Goal: Communication & Community: Answer question/provide support

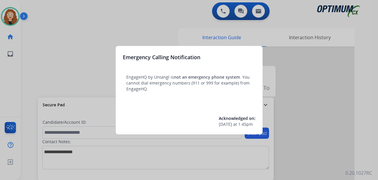
click at [60, 29] on div at bounding box center [189, 90] width 378 height 180
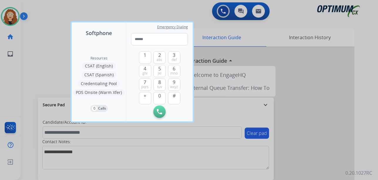
click at [61, 40] on div at bounding box center [189, 90] width 378 height 180
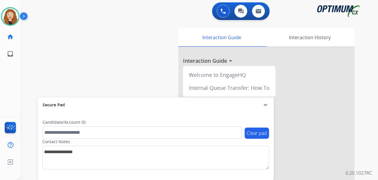
click at [26, 72] on div "swap_horiz Break voice bridge close_fullscreen Connect 3-Way Call merge_type Se…" at bounding box center [193, 143] width 344 height 245
click at [365, 123] on div "0 Voice Interactions 0 Chat Interactions 0 Email Interactions swap_horiz Break …" at bounding box center [200, 90] width 358 height 180
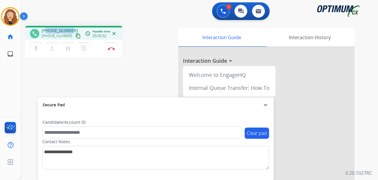
drag, startPoint x: 46, startPoint y: 31, endPoint x: 72, endPoint y: 28, distance: 26.3
click at [72, 28] on div "[PHONE_NUMBER] [PHONE_NUMBER] content_copy" at bounding box center [62, 34] width 40 height 12
copy span "8603019424"
click at [113, 50] on button "Disconnect" at bounding box center [111, 48] width 12 height 12
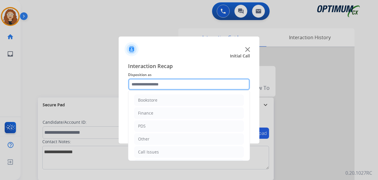
click at [147, 81] on input "text" at bounding box center [189, 84] width 122 height 12
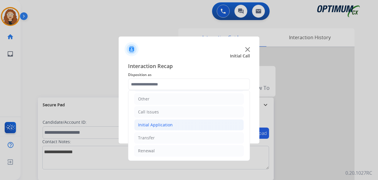
click at [160, 126] on div "Initial Application" at bounding box center [155, 125] width 35 height 6
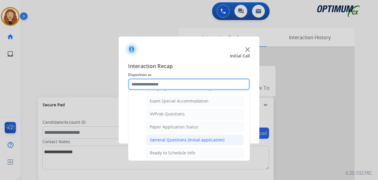
scroll to position [304, 0]
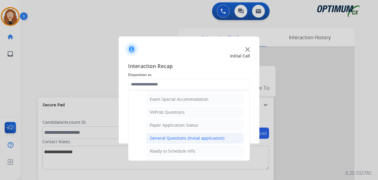
click at [218, 138] on div "General Questions (Initial application)" at bounding box center [187, 138] width 75 height 6
type input "**********"
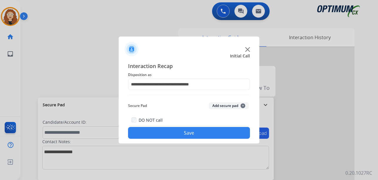
click at [207, 134] on button "Save" at bounding box center [189, 133] width 122 height 12
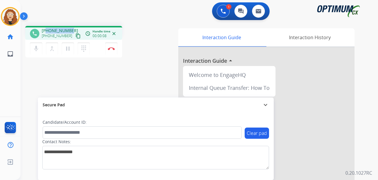
drag, startPoint x: 47, startPoint y: 29, endPoint x: 72, endPoint y: 26, distance: 25.8
click at [72, 26] on div "phone [PHONE_NUMBER] [PHONE_NUMBER] content_copy access_time Call metrics Queue…" at bounding box center [73, 33] width 97 height 14
copy span "2018773272"
click at [113, 50] on button "Disconnect" at bounding box center [111, 48] width 12 height 12
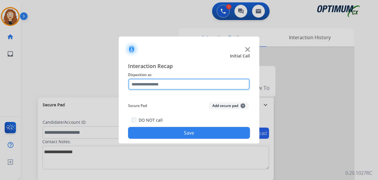
click at [152, 83] on input "text" at bounding box center [189, 84] width 122 height 12
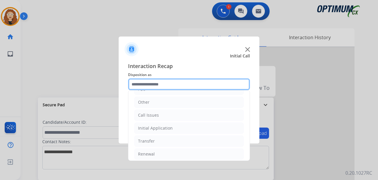
scroll to position [40, 0]
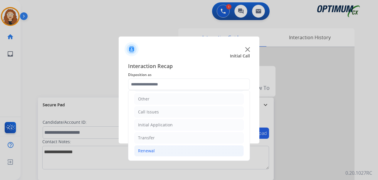
click at [167, 147] on li "Renewal" at bounding box center [189, 150] width 110 height 11
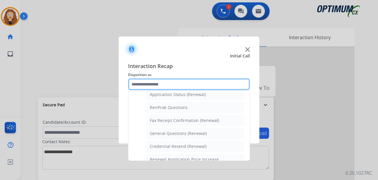
scroll to position [150, 0]
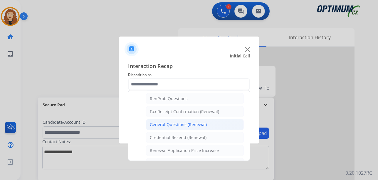
click at [212, 125] on li "General Questions (Renewal)" at bounding box center [195, 124] width 98 height 11
type input "**********"
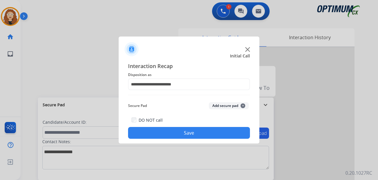
click at [204, 130] on button "Save" at bounding box center [189, 133] width 122 height 12
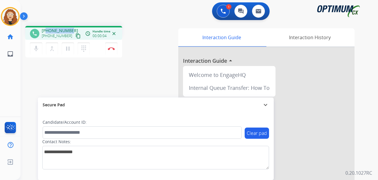
drag, startPoint x: 47, startPoint y: 30, endPoint x: 71, endPoint y: 29, distance: 24.1
click at [71, 29] on div "[PHONE_NUMBER] [PHONE_NUMBER] content_copy" at bounding box center [62, 34] width 40 height 12
copy span "5046991590"
click at [113, 49] on img at bounding box center [111, 48] width 7 height 3
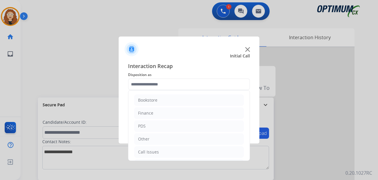
click at [168, 84] on input "text" at bounding box center [189, 84] width 122 height 12
click at [183, 125] on li "Initial Application" at bounding box center [189, 124] width 110 height 11
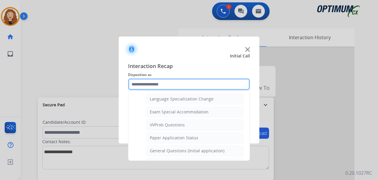
scroll to position [292, 0]
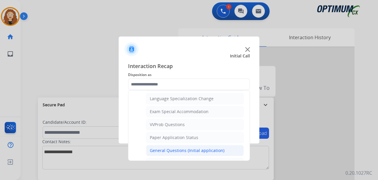
click at [204, 151] on div "General Questions (Initial application)" at bounding box center [187, 150] width 75 height 6
type input "**********"
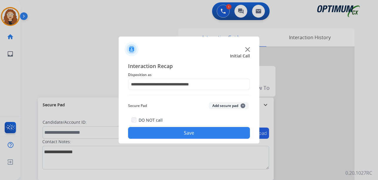
click at [191, 137] on button "Save" at bounding box center [189, 133] width 122 height 12
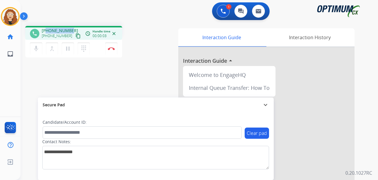
drag, startPoint x: 47, startPoint y: 31, endPoint x: 71, endPoint y: 27, distance: 24.0
click at [71, 27] on div "phone [PHONE_NUMBER] [PHONE_NUMBER] content_copy access_time Call metrics Queue…" at bounding box center [73, 33] width 97 height 14
copy span "3178201148"
click at [114, 49] on img at bounding box center [111, 48] width 7 height 3
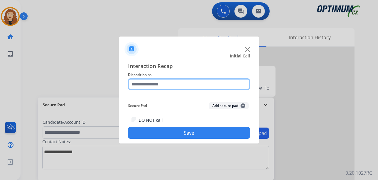
click at [151, 83] on input "text" at bounding box center [189, 84] width 122 height 12
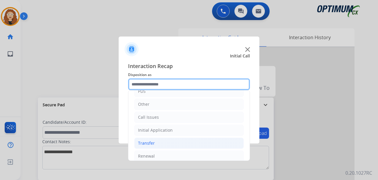
scroll to position [35, 0]
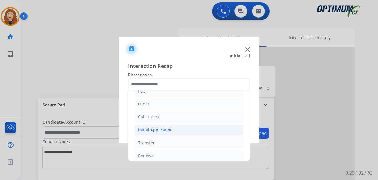
click at [173, 129] on li "Initial Application" at bounding box center [189, 129] width 110 height 11
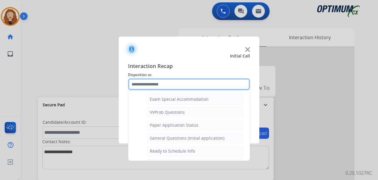
scroll to position [308, 0]
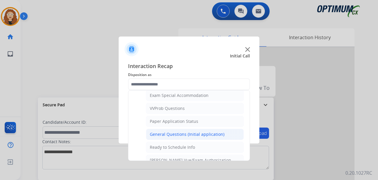
click at [205, 135] on div "General Questions (Initial application)" at bounding box center [187, 134] width 75 height 6
type input "**********"
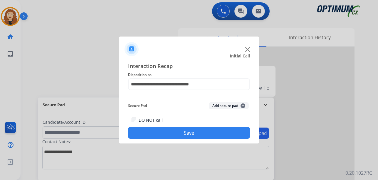
click at [205, 135] on button "Save" at bounding box center [189, 133] width 122 height 12
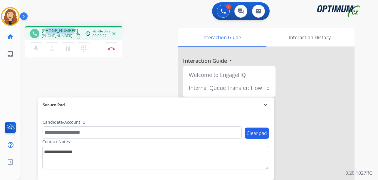
drag, startPoint x: 47, startPoint y: 30, endPoint x: 71, endPoint y: 28, distance: 24.5
click at [71, 28] on div "[PHONE_NUMBER] [PHONE_NUMBER] content_copy" at bounding box center [62, 34] width 40 height 12
copy span "6463423673"
click at [114, 51] on button "Disconnect" at bounding box center [111, 48] width 12 height 12
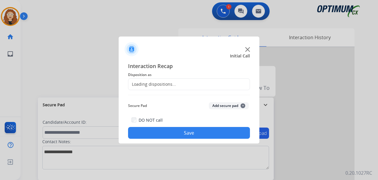
click at [150, 83] on div "Loading dispositions..." at bounding box center [152, 84] width 48 height 6
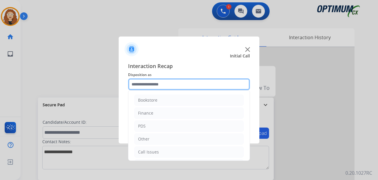
click at [153, 83] on input "text" at bounding box center [189, 84] width 122 height 12
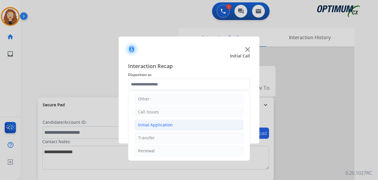
click at [160, 124] on div "Initial Application" at bounding box center [155, 125] width 35 height 6
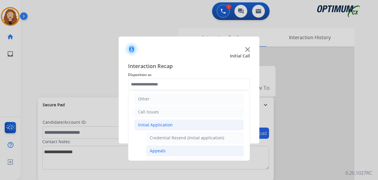
click at [190, 153] on li "Appeals" at bounding box center [195, 150] width 98 height 11
type input "*******"
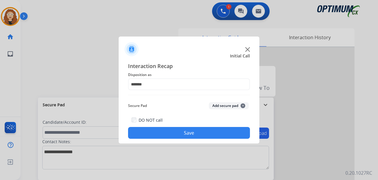
click at [185, 132] on button "Save" at bounding box center [189, 133] width 122 height 12
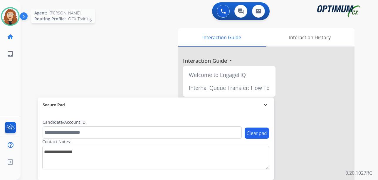
click at [7, 16] on img at bounding box center [10, 16] width 16 height 16
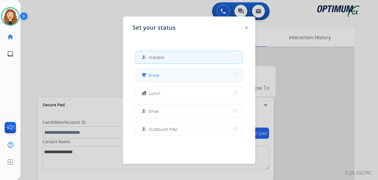
click at [184, 70] on button "free_breakfast Break" at bounding box center [189, 75] width 107 height 13
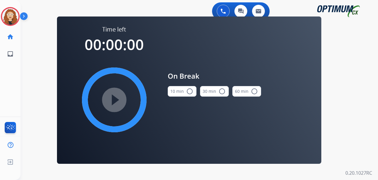
click at [188, 92] on mat-icon "radio_button_unchecked" at bounding box center [189, 91] width 7 height 7
click at [111, 100] on mat-icon "play_circle_filled" at bounding box center [114, 99] width 7 height 7
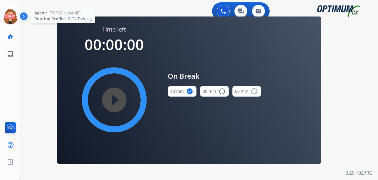
click at [11, 17] on icon at bounding box center [10, 16] width 19 height 19
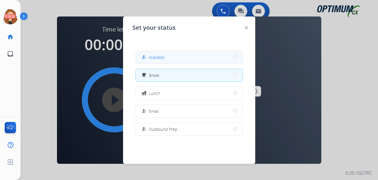
click at [213, 56] on button "how_to_reg Available" at bounding box center [189, 57] width 107 height 13
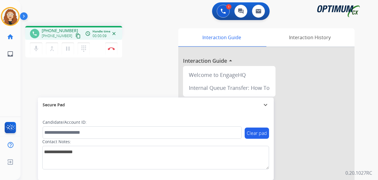
click at [28, 96] on div "phone [PHONE_NUMBER] [PHONE_NUMBER] content_copy access_time Call metrics Queue…" at bounding box center [193, 143] width 344 height 245
drag, startPoint x: 47, startPoint y: 30, endPoint x: 70, endPoint y: 29, distance: 23.2
click at [70, 29] on div "[PHONE_NUMBER] [PHONE_NUMBER] content_copy" at bounding box center [62, 34] width 40 height 12
copy span "7868905579"
click at [113, 47] on img at bounding box center [111, 48] width 7 height 3
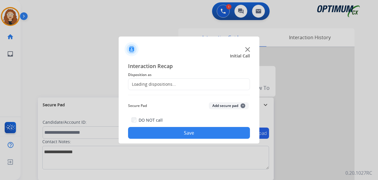
click at [148, 81] on div "Loading dispositions..." at bounding box center [152, 84] width 48 height 6
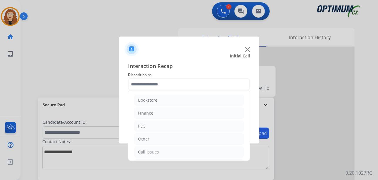
click at [155, 84] on input "text" at bounding box center [189, 84] width 122 height 12
click at [156, 122] on div "Initial Application" at bounding box center [155, 125] width 35 height 6
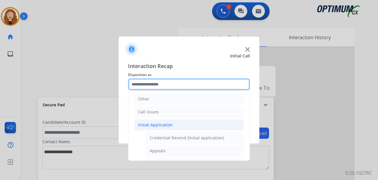
scroll to position [88, 0]
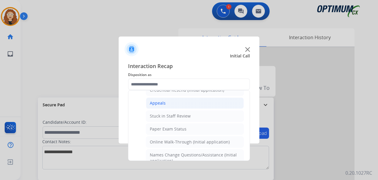
click at [172, 105] on li "Appeals" at bounding box center [195, 102] width 98 height 11
type input "*******"
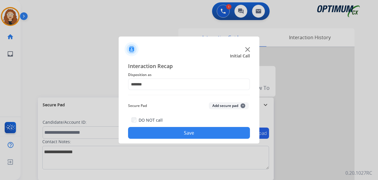
click at [171, 135] on button "Save" at bounding box center [189, 133] width 122 height 12
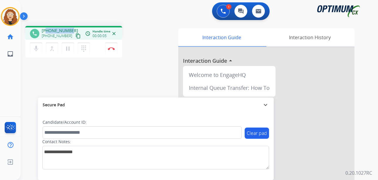
drag, startPoint x: 47, startPoint y: 30, endPoint x: 72, endPoint y: 29, distance: 25.0
click at [72, 29] on div "[PHONE_NUMBER] [PHONE_NUMBER] content_copy" at bounding box center [62, 34] width 40 height 12
copy span "5166416766"
click at [112, 49] on img at bounding box center [111, 48] width 7 height 3
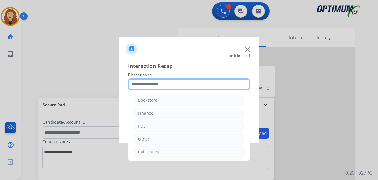
click at [144, 83] on input "text" at bounding box center [189, 84] width 122 height 12
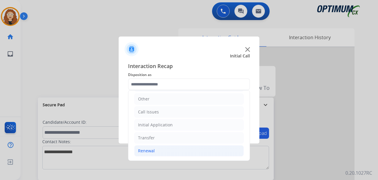
click at [149, 150] on div "Renewal" at bounding box center [146, 151] width 17 height 6
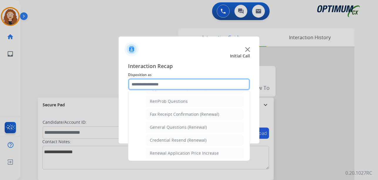
scroll to position [151, 0]
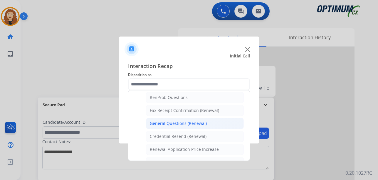
click at [199, 122] on div "General Questions (Renewal)" at bounding box center [178, 123] width 57 height 6
type input "**********"
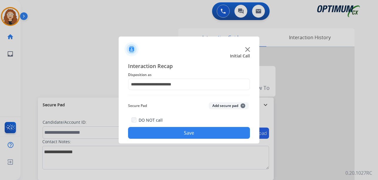
click at [192, 130] on button "Save" at bounding box center [189, 133] width 122 height 12
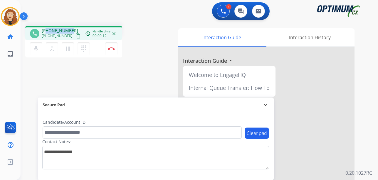
drag, startPoint x: 47, startPoint y: 31, endPoint x: 71, endPoint y: 26, distance: 24.6
click at [71, 26] on div "phone [PHONE_NUMBER] [PHONE_NUMBER] content_copy access_time Call metrics Queue…" at bounding box center [73, 33] width 97 height 14
copy span "2677419084"
click at [113, 50] on img at bounding box center [111, 48] width 7 height 3
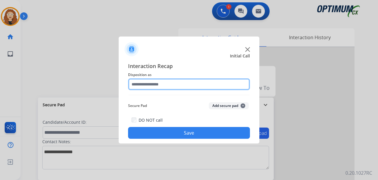
click at [163, 85] on input "text" at bounding box center [189, 84] width 122 height 12
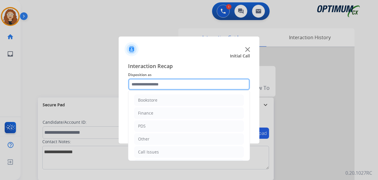
scroll to position [40, 0]
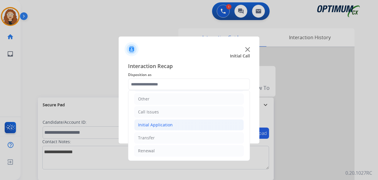
click at [171, 124] on div "Initial Application" at bounding box center [155, 125] width 35 height 6
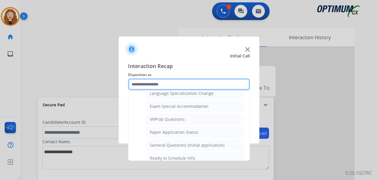
scroll to position [306, 0]
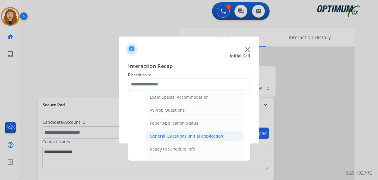
click at [210, 134] on div "General Questions (Initial application)" at bounding box center [187, 136] width 75 height 6
type input "**********"
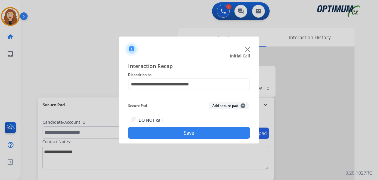
click at [208, 134] on button "Save" at bounding box center [189, 133] width 122 height 12
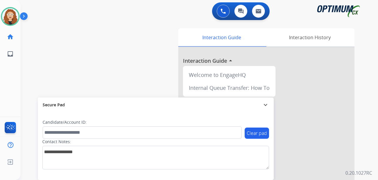
click at [26, 79] on div "swap_horiz Break voice bridge close_fullscreen Connect 3-Way Call merge_type Se…" at bounding box center [193, 143] width 344 height 245
click at [28, 58] on div "swap_horiz Break voice bridge close_fullscreen Connect 3-Way Call merge_type Se…" at bounding box center [193, 143] width 344 height 245
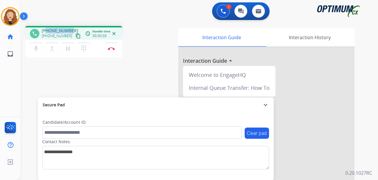
drag, startPoint x: 47, startPoint y: 29, endPoint x: 71, endPoint y: 29, distance: 23.8
click at [71, 29] on div "[PHONE_NUMBER] [PHONE_NUMBER] content_copy" at bounding box center [62, 34] width 40 height 12
copy span "9392087292"
click at [111, 48] on img at bounding box center [111, 48] width 7 height 3
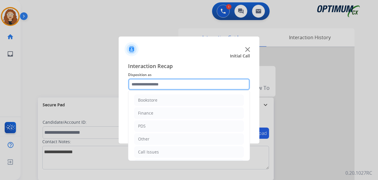
click at [147, 86] on input "text" at bounding box center [189, 84] width 122 height 12
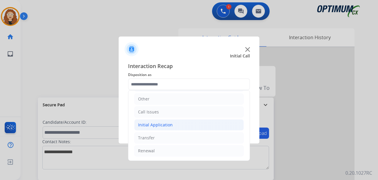
click at [162, 125] on div "Initial Application" at bounding box center [155, 125] width 35 height 6
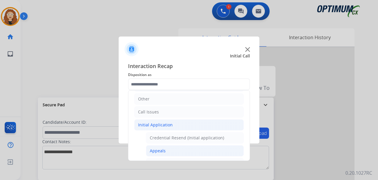
click at [180, 154] on li "Appeals" at bounding box center [195, 150] width 98 height 11
type input "*******"
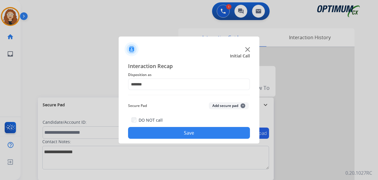
drag, startPoint x: 205, startPoint y: 133, endPoint x: 156, endPoint y: 98, distance: 59.7
click at [205, 131] on button "Save" at bounding box center [189, 133] width 122 height 12
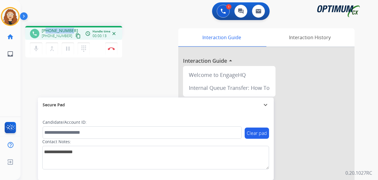
drag, startPoint x: 46, startPoint y: 29, endPoint x: 71, endPoint y: 29, distance: 24.1
click at [71, 29] on div "[PHONE_NUMBER] [PHONE_NUMBER] content_copy" at bounding box center [62, 34] width 40 height 12
copy span "3863271625"
click at [113, 51] on button "Disconnect" at bounding box center [111, 48] width 12 height 12
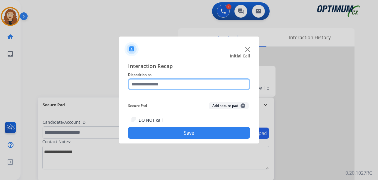
click at [148, 83] on input "text" at bounding box center [189, 84] width 122 height 12
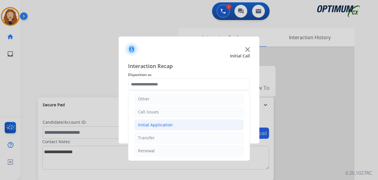
click at [153, 126] on div "Initial Application" at bounding box center [155, 125] width 35 height 6
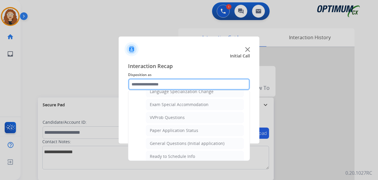
scroll to position [303, 0]
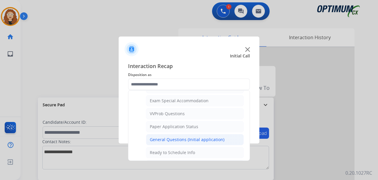
click at [218, 140] on div "General Questions (Initial application)" at bounding box center [187, 139] width 75 height 6
type input "**********"
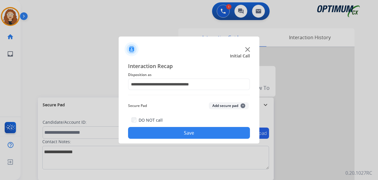
click at [218, 140] on div "**********" at bounding box center [189, 100] width 141 height 86
click at [216, 134] on button "Save" at bounding box center [189, 133] width 122 height 12
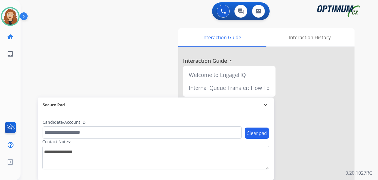
click at [26, 83] on div "swap_horiz Break voice bridge close_fullscreen Connect 3-Way Call merge_type Se…" at bounding box center [193, 143] width 344 height 245
click at [22, 75] on div "swap_horiz Break voice bridge close_fullscreen Connect 3-Way Call merge_type Se…" at bounding box center [193, 143] width 344 height 245
click at [7, 17] on img at bounding box center [10, 16] width 16 height 16
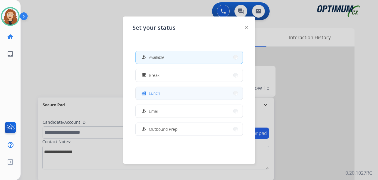
click at [167, 95] on button "fastfood Lunch" at bounding box center [189, 93] width 107 height 13
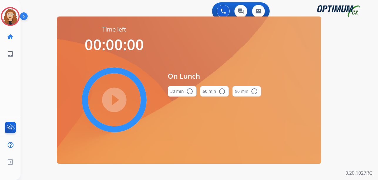
click at [188, 91] on mat-icon "radio_button_unchecked" at bounding box center [189, 91] width 7 height 7
click at [188, 91] on mat-icon "check_circle" at bounding box center [189, 91] width 7 height 7
click at [116, 99] on mat-icon "play_circle_filled" at bounding box center [114, 99] width 7 height 7
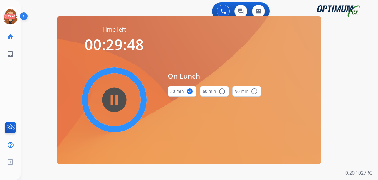
click at [28, 91] on div "0 Voice Interactions 0 Chat Interactions 0 Email Interactions swap_horiz Break …" at bounding box center [200, 90] width 358 height 180
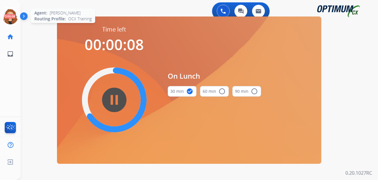
click at [11, 16] on icon at bounding box center [10, 16] width 19 height 19
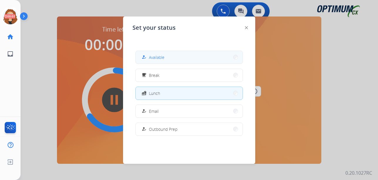
click at [184, 57] on button "how_to_reg Available" at bounding box center [189, 57] width 107 height 13
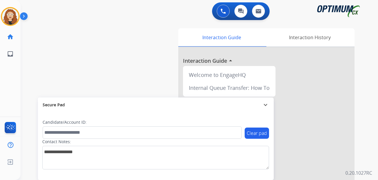
click at [28, 79] on div "swap_horiz Break voice bridge close_fullscreen Connect 3-Way Call merge_type Se…" at bounding box center [193, 143] width 344 height 245
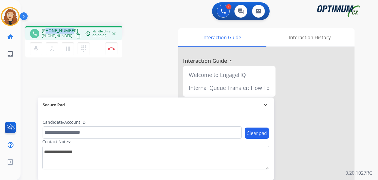
drag, startPoint x: 46, startPoint y: 30, endPoint x: 72, endPoint y: 27, distance: 26.0
click at [72, 27] on div "phone [PHONE_NUMBER] [PHONE_NUMBER] content_copy access_time Call metrics Queue…" at bounding box center [73, 33] width 97 height 14
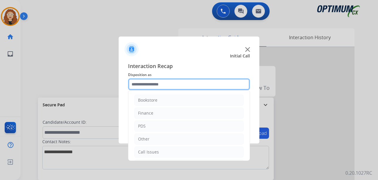
click at [171, 81] on input "text" at bounding box center [189, 84] width 122 height 12
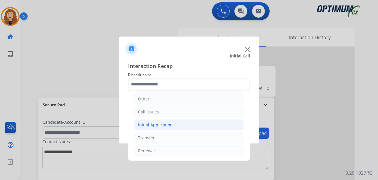
click at [161, 123] on div "Initial Application" at bounding box center [155, 125] width 35 height 6
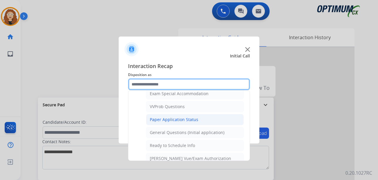
scroll to position [301, 0]
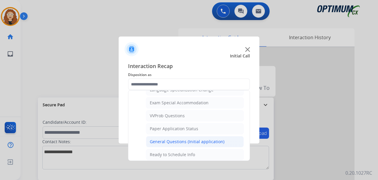
click at [213, 140] on div "General Questions (Initial application)" at bounding box center [187, 141] width 75 height 6
type input "**********"
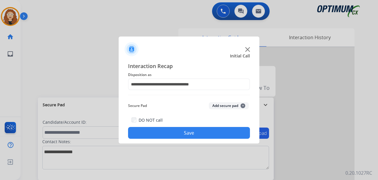
click at [206, 133] on button "Save" at bounding box center [189, 133] width 122 height 12
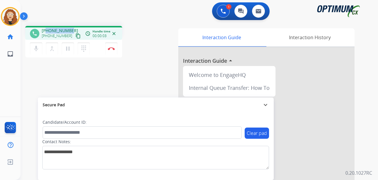
drag, startPoint x: 47, startPoint y: 30, endPoint x: 71, endPoint y: 29, distance: 24.1
click at [71, 29] on div "[PHONE_NUMBER] [PHONE_NUMBER] content_copy" at bounding box center [62, 34] width 40 height 12
click at [113, 50] on img at bounding box center [111, 48] width 7 height 3
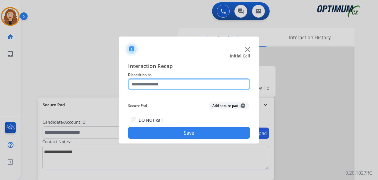
click at [151, 84] on input "text" at bounding box center [189, 84] width 122 height 12
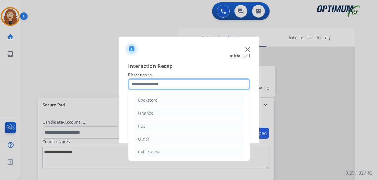
scroll to position [40, 0]
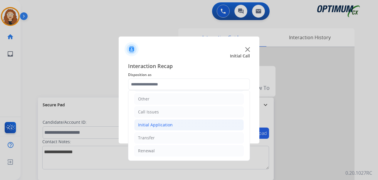
click at [180, 124] on li "Initial Application" at bounding box center [189, 124] width 110 height 11
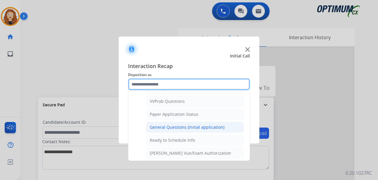
scroll to position [313, 0]
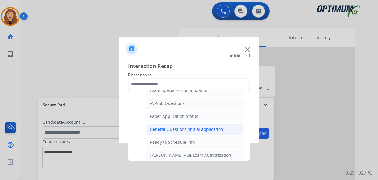
click at [206, 126] on div "General Questions (Initial application)" at bounding box center [187, 129] width 75 height 6
type input "**********"
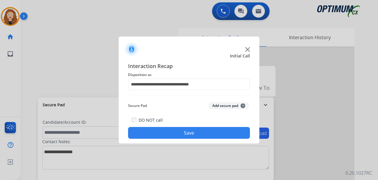
click at [205, 129] on button "Save" at bounding box center [189, 133] width 122 height 12
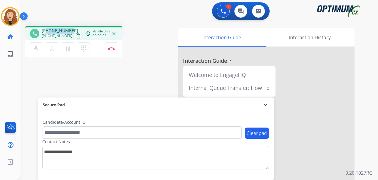
drag, startPoint x: 46, startPoint y: 30, endPoint x: 72, endPoint y: 29, distance: 25.6
click at [72, 29] on div "[PHONE_NUMBER] [PHONE_NUMBER] content_copy" at bounding box center [62, 34] width 40 height 12
click at [113, 48] on img at bounding box center [111, 48] width 7 height 3
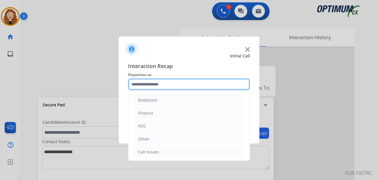
click at [150, 84] on input "text" at bounding box center [189, 84] width 122 height 12
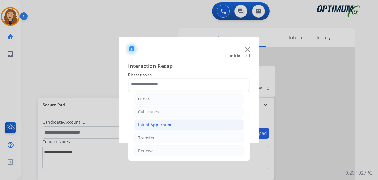
click at [161, 124] on div "Initial Application" at bounding box center [155, 125] width 35 height 6
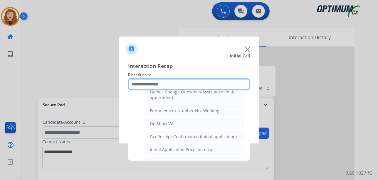
scroll to position [140, 0]
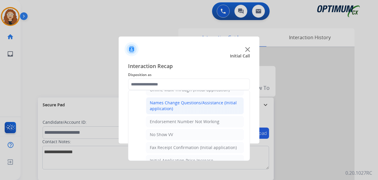
click at [224, 105] on div "Names Change Questions/Assistance (Initial application)" at bounding box center [195, 106] width 90 height 12
type input "**********"
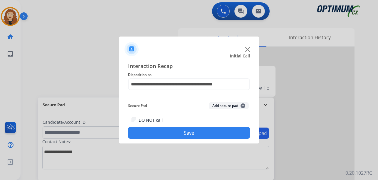
click at [196, 131] on button "Save" at bounding box center [189, 133] width 122 height 12
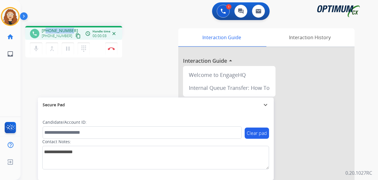
drag, startPoint x: 46, startPoint y: 30, endPoint x: 71, endPoint y: 27, distance: 25.1
click at [71, 27] on div "phone [PHONE_NUMBER] [PHONE_NUMBER] content_copy access_time Call metrics Queue…" at bounding box center [73, 33] width 97 height 14
click at [112, 49] on img at bounding box center [111, 48] width 7 height 3
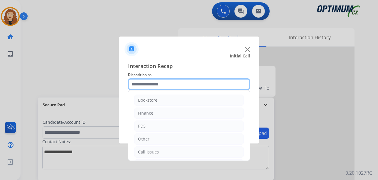
click at [153, 85] on input "text" at bounding box center [189, 84] width 122 height 12
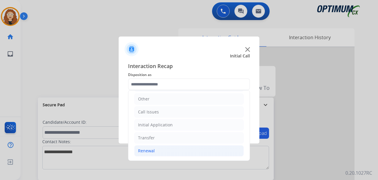
drag, startPoint x: 161, startPoint y: 150, endPoint x: 212, endPoint y: 151, distance: 51.4
click at [161, 150] on li "Renewal" at bounding box center [189, 150] width 110 height 11
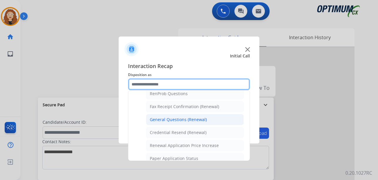
scroll to position [153, 0]
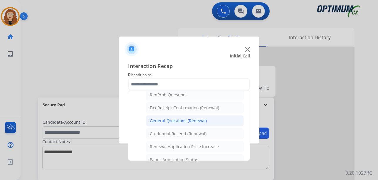
click at [196, 123] on div "General Questions (Renewal)" at bounding box center [178, 121] width 57 height 6
type input "**********"
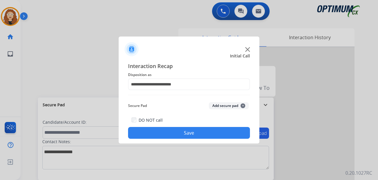
click at [191, 133] on button "Save" at bounding box center [189, 133] width 122 height 12
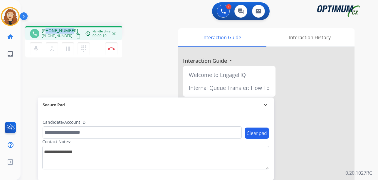
drag, startPoint x: 46, startPoint y: 29, endPoint x: 70, endPoint y: 30, distance: 23.8
click at [70, 30] on div "[PHONE_NUMBER] [PHONE_NUMBER] content_copy" at bounding box center [62, 34] width 40 height 12
click at [113, 48] on img at bounding box center [111, 48] width 7 height 3
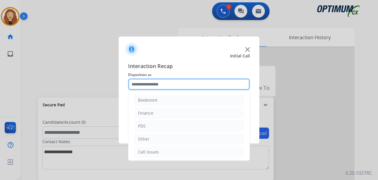
click at [158, 83] on input "text" at bounding box center [189, 84] width 122 height 12
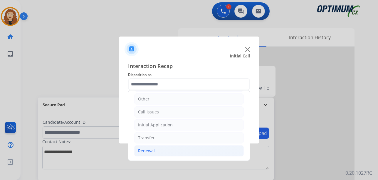
click at [148, 148] on div "Renewal" at bounding box center [146, 151] width 17 height 6
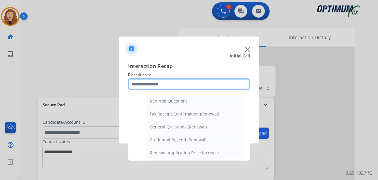
scroll to position [150, 0]
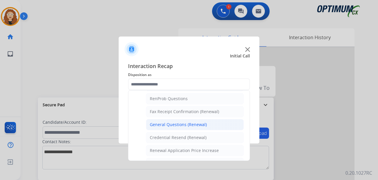
click at [204, 122] on div "General Questions (Renewal)" at bounding box center [178, 124] width 57 height 6
type input "**********"
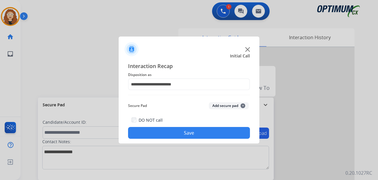
click at [201, 130] on button "Save" at bounding box center [189, 133] width 122 height 12
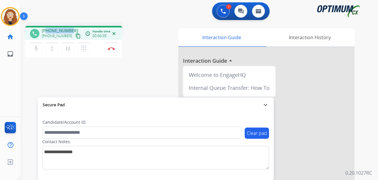
drag, startPoint x: 48, startPoint y: 30, endPoint x: 71, endPoint y: 27, distance: 23.7
click at [72, 27] on div "phone [PHONE_NUMBER] [PHONE_NUMBER] content_copy access_time Call metrics Queue…" at bounding box center [73, 33] width 97 height 14
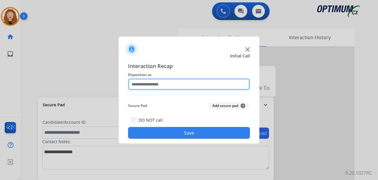
click at [155, 85] on input "text" at bounding box center [189, 84] width 122 height 12
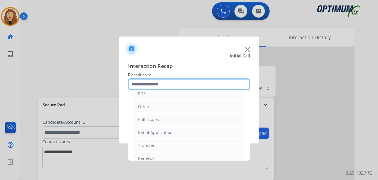
scroll to position [40, 0]
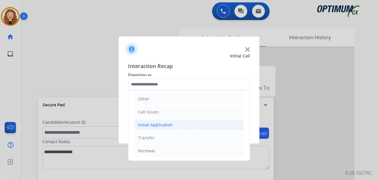
click at [147, 126] on div "Initial Application" at bounding box center [155, 125] width 35 height 6
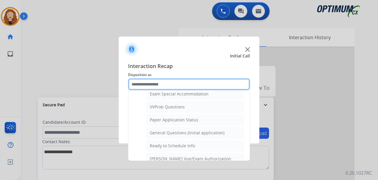
scroll to position [312, 0]
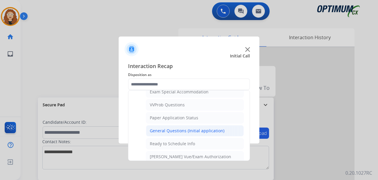
click at [199, 133] on div "General Questions (Initial application)" at bounding box center [187, 131] width 75 height 6
type input "**********"
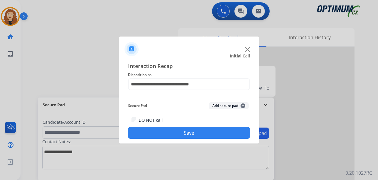
click at [199, 133] on button "Save" at bounding box center [189, 133] width 122 height 12
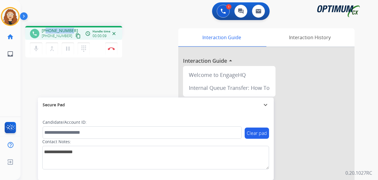
drag, startPoint x: 46, startPoint y: 31, endPoint x: 72, endPoint y: 28, distance: 25.4
click at [72, 28] on div "[PHONE_NUMBER] [PHONE_NUMBER] content_copy" at bounding box center [62, 34] width 40 height 12
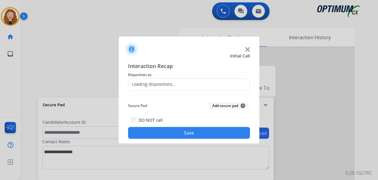
click at [114, 49] on div at bounding box center [189, 90] width 378 height 180
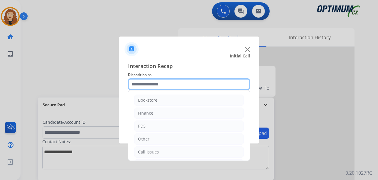
click at [147, 82] on input "text" at bounding box center [189, 84] width 122 height 12
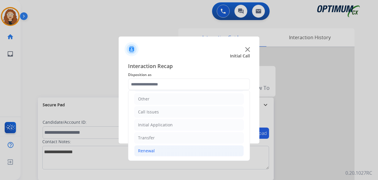
click at [172, 155] on li "Renewal" at bounding box center [189, 150] width 110 height 11
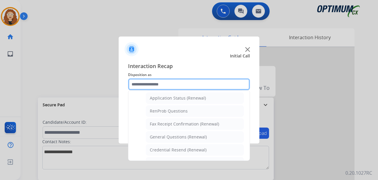
scroll to position [138, 0]
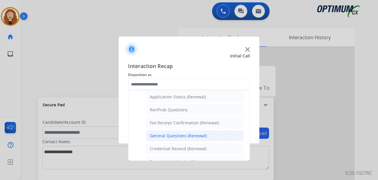
click at [200, 136] on div "General Questions (Renewal)" at bounding box center [178, 136] width 57 height 6
type input "**********"
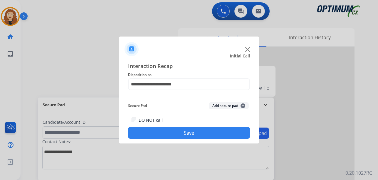
drag, startPoint x: 187, startPoint y: 135, endPoint x: 183, endPoint y: 130, distance: 6.9
click at [185, 133] on button "Save" at bounding box center [189, 133] width 122 height 12
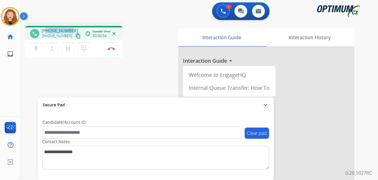
drag, startPoint x: 50, startPoint y: 30, endPoint x: 70, endPoint y: 28, distance: 20.7
click at [70, 28] on div "[PHONE_NUMBER] [PHONE_NUMBER] content_copy" at bounding box center [62, 34] width 40 height 12
click at [66, 84] on div "phone [PHONE_NUMBER] [PHONE_NUMBER] content_copy access_time Call metrics Queue…" at bounding box center [193, 143] width 344 height 245
drag, startPoint x: 70, startPoint y: 30, endPoint x: 47, endPoint y: 29, distance: 23.5
click at [47, 29] on div "[PHONE_NUMBER] [PHONE_NUMBER] content_copy" at bounding box center [62, 34] width 40 height 12
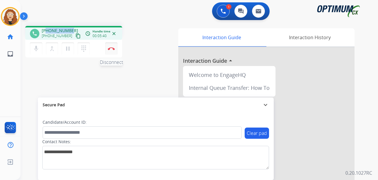
click at [113, 49] on img at bounding box center [111, 48] width 7 height 3
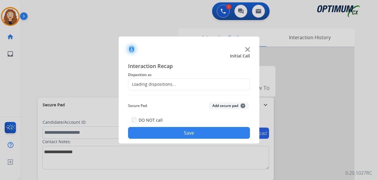
click at [143, 83] on div "Loading dispositions..." at bounding box center [152, 84] width 48 height 6
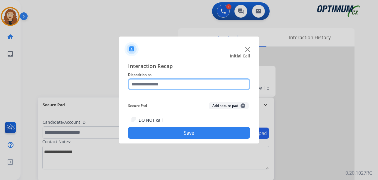
click at [152, 84] on input "text" at bounding box center [189, 84] width 122 height 12
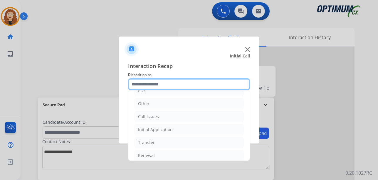
scroll to position [40, 0]
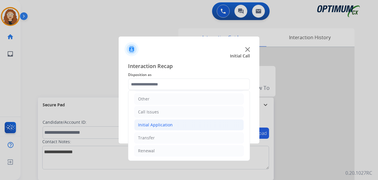
click at [171, 125] on li "Initial Application" at bounding box center [189, 124] width 110 height 11
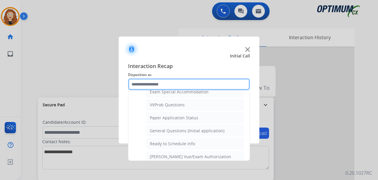
scroll to position [313, 0]
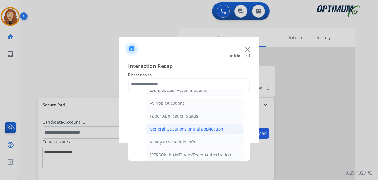
click at [212, 129] on div "General Questions (Initial application)" at bounding box center [187, 129] width 75 height 6
type input "**********"
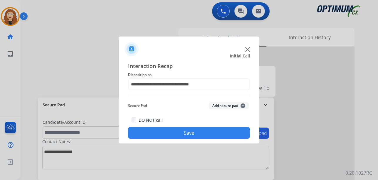
click at [210, 131] on button "Save" at bounding box center [189, 133] width 122 height 12
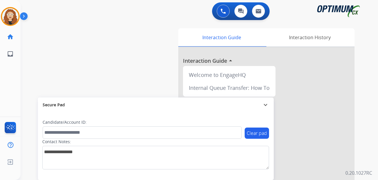
click at [26, 60] on div "swap_horiz Break voice bridge close_fullscreen Connect 3-Way Call merge_type Se…" at bounding box center [193, 143] width 344 height 245
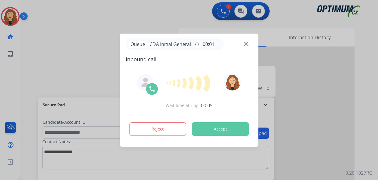
click at [17, 122] on div at bounding box center [189, 90] width 378 height 180
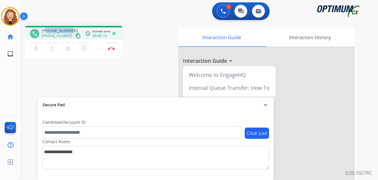
drag, startPoint x: 47, startPoint y: 30, endPoint x: 68, endPoint y: 31, distance: 20.3
click at [70, 29] on span "[PHONE_NUMBER]" at bounding box center [60, 31] width 36 height 6
click at [112, 49] on img at bounding box center [111, 48] width 7 height 3
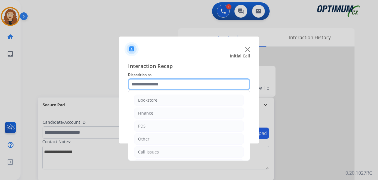
click at [146, 84] on input "text" at bounding box center [189, 84] width 122 height 12
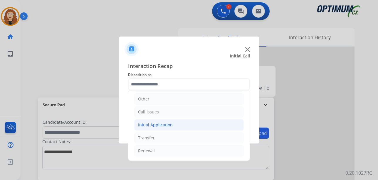
click at [183, 125] on li "Initial Application" at bounding box center [189, 124] width 110 height 11
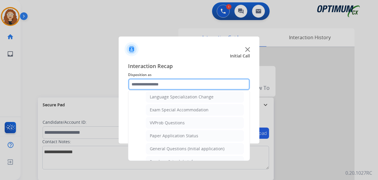
scroll to position [304, 0]
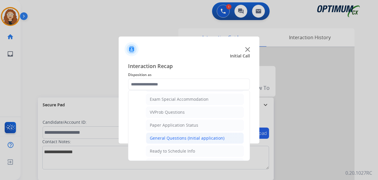
click at [208, 137] on div "General Questions (Initial application)" at bounding box center [187, 138] width 75 height 6
type input "**********"
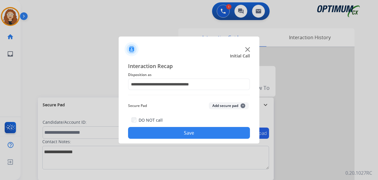
click at [204, 133] on button "Save" at bounding box center [189, 133] width 122 height 12
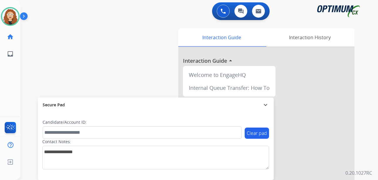
click at [26, 125] on div "swap_horiz Break voice bridge close_fullscreen Connect 3-Way Call merge_type Se…" at bounding box center [193, 143] width 344 height 245
click at [361, 132] on div "Interaction Guide Interaction History Interaction Guide arrow_drop_up Welcome t…" at bounding box center [266, 146] width 195 height 240
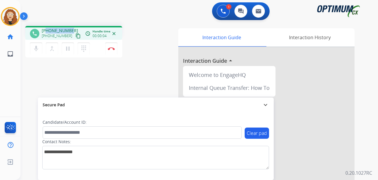
drag, startPoint x: 47, startPoint y: 29, endPoint x: 71, endPoint y: 28, distance: 23.6
click at [71, 28] on div "[PHONE_NUMBER] [PHONE_NUMBER] content_copy" at bounding box center [62, 34] width 40 height 12
click at [113, 50] on button "Disconnect" at bounding box center [111, 48] width 12 height 12
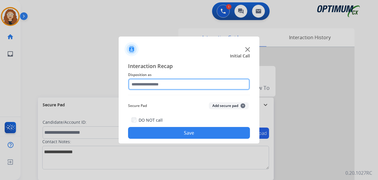
click at [169, 84] on input "text" at bounding box center [189, 84] width 122 height 12
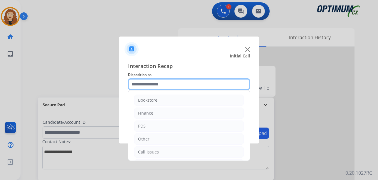
scroll to position [40, 0]
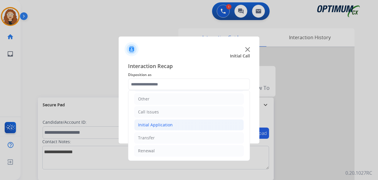
click at [168, 126] on div "Initial Application" at bounding box center [155, 125] width 35 height 6
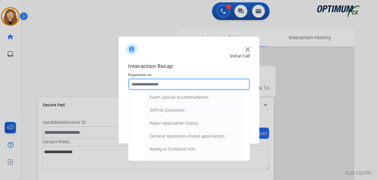
scroll to position [310, 0]
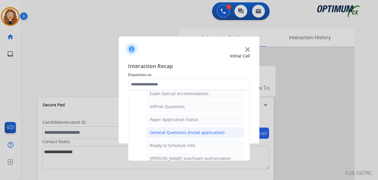
click at [212, 133] on div "General Questions (Initial application)" at bounding box center [187, 132] width 75 height 6
type input "**********"
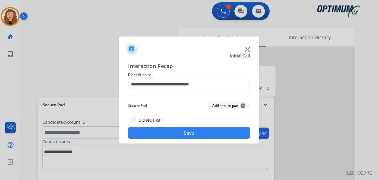
click at [201, 134] on button "Save" at bounding box center [189, 133] width 122 height 12
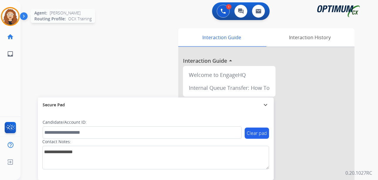
click at [7, 20] on img at bounding box center [10, 16] width 16 height 16
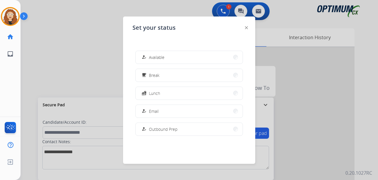
click at [160, 74] on span "Break" at bounding box center [154, 75] width 11 height 6
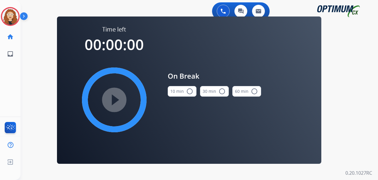
click at [190, 92] on mat-icon "radio_button_unchecked" at bounding box center [189, 91] width 7 height 7
click at [116, 101] on mat-icon "play_circle_filled" at bounding box center [114, 99] width 7 height 7
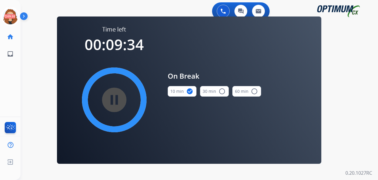
click at [371, 98] on div "0 Voice Interactions 0 Chat Interactions 0 Email Interactions swap_horiz Break …" at bounding box center [200, 90] width 358 height 180
click at [13, 16] on icon at bounding box center [10, 16] width 19 height 19
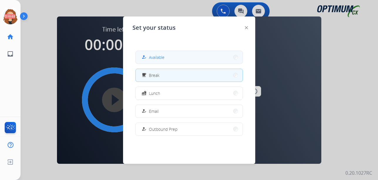
click at [151, 56] on span "Available" at bounding box center [157, 57] width 16 height 6
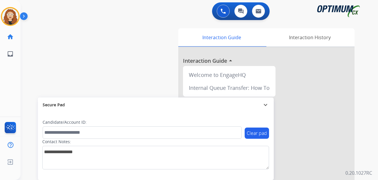
click at [28, 91] on div "swap_horiz Break voice bridge close_fullscreen Connect 3-Way Call merge_type Se…" at bounding box center [193, 143] width 344 height 245
click at [29, 83] on div "swap_horiz Break voice bridge close_fullscreen Connect 3-Way Call merge_type Se…" at bounding box center [193, 143] width 344 height 245
click at [27, 77] on div "swap_horiz Break voice bridge close_fullscreen Connect 3-Way Call merge_type Se…" at bounding box center [193, 143] width 344 height 245
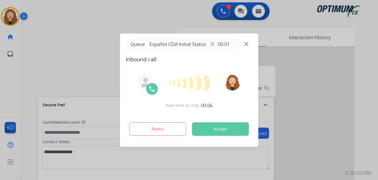
click at [22, 92] on div at bounding box center [189, 90] width 378 height 180
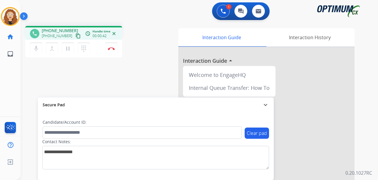
click at [23, 111] on div "phone [PHONE_NUMBER] [PHONE_NUMBER] content_copy access_time Call metrics Queue…" at bounding box center [193, 143] width 344 height 245
drag, startPoint x: 46, startPoint y: 30, endPoint x: 71, endPoint y: 28, distance: 25.0
click at [71, 28] on div "[PHONE_NUMBER] [PHONE_NUMBER] content_copy" at bounding box center [62, 34] width 40 height 12
click at [112, 50] on button "Disconnect" at bounding box center [111, 48] width 12 height 12
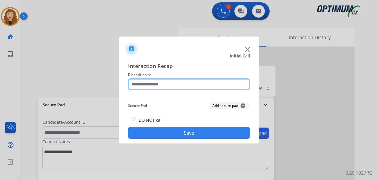
click at [151, 83] on input "text" at bounding box center [189, 84] width 122 height 12
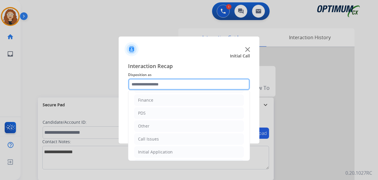
scroll to position [40, 0]
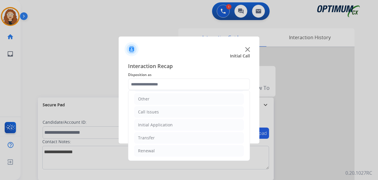
drag, startPoint x: 165, startPoint y: 125, endPoint x: 182, endPoint y: 131, distance: 17.7
click at [166, 125] on div "Initial Application" at bounding box center [155, 125] width 35 height 6
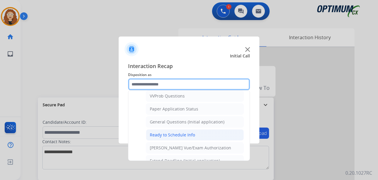
scroll to position [321, 0]
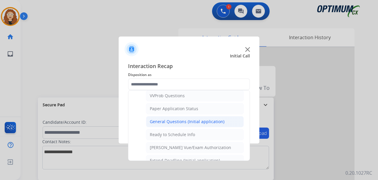
click at [199, 123] on div "General Questions (Initial application)" at bounding box center [187, 121] width 75 height 6
type input "**********"
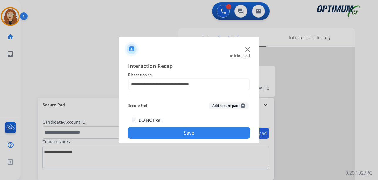
click at [194, 132] on button "Save" at bounding box center [189, 133] width 122 height 12
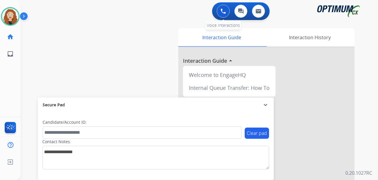
click at [222, 9] on img at bounding box center [223, 11] width 5 height 5
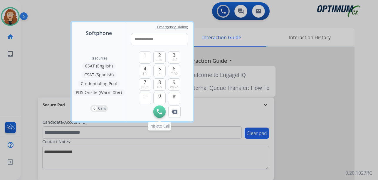
type input "**********"
click at [163, 114] on button "Initiate Call" at bounding box center [159, 111] width 12 height 12
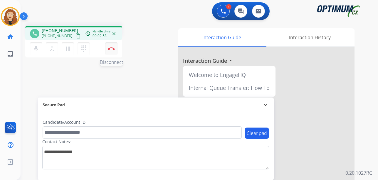
click at [111, 49] on img at bounding box center [111, 48] width 7 height 3
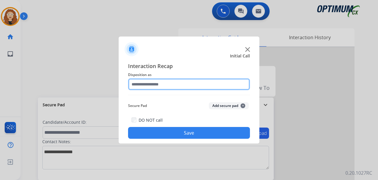
click at [144, 82] on input "text" at bounding box center [189, 84] width 122 height 12
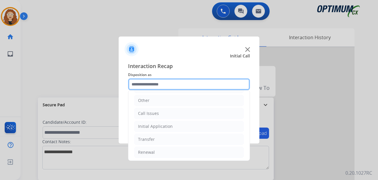
scroll to position [40, 0]
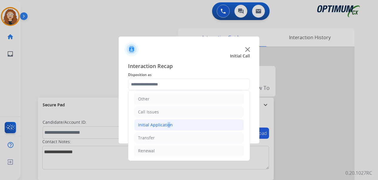
click at [166, 125] on div "Initial Application" at bounding box center [155, 125] width 35 height 6
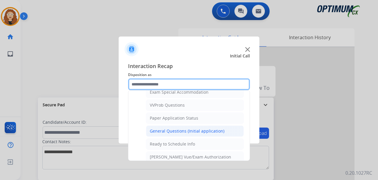
scroll to position [312, 0]
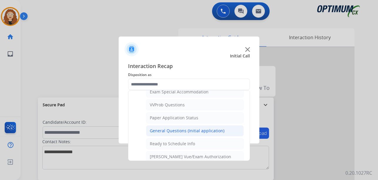
click at [204, 130] on div "General Questions (Initial application)" at bounding box center [187, 131] width 75 height 6
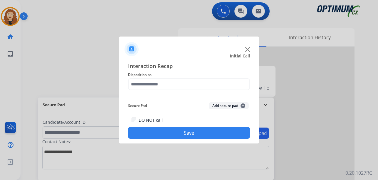
type input "**********"
drag, startPoint x: 199, startPoint y: 130, endPoint x: 185, endPoint y: 151, distance: 25.1
click at [198, 131] on button "Save" at bounding box center [189, 133] width 122 height 12
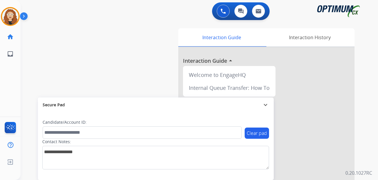
click at [26, 96] on div "swap_horiz Break voice bridge close_fullscreen Connect 3-Way Call merge_type Se…" at bounding box center [193, 143] width 344 height 245
click at [28, 54] on div "swap_horiz Break voice bridge close_fullscreen Connect 3-Way Call merge_type Se…" at bounding box center [193, 143] width 344 height 245
click at [26, 77] on div "swap_horiz Break voice bridge close_fullscreen Connect 3-Way Call merge_type Se…" at bounding box center [193, 143] width 344 height 245
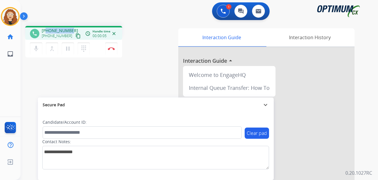
drag, startPoint x: 47, startPoint y: 29, endPoint x: 71, endPoint y: 29, distance: 24.1
click at [72, 30] on div "[PHONE_NUMBER] [PHONE_NUMBER] content_copy" at bounding box center [62, 34] width 40 height 12
click at [113, 49] on img at bounding box center [111, 48] width 7 height 3
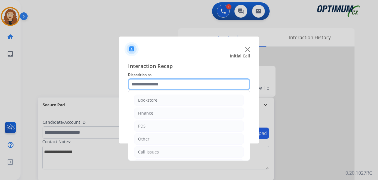
click at [160, 82] on input "text" at bounding box center [189, 84] width 122 height 12
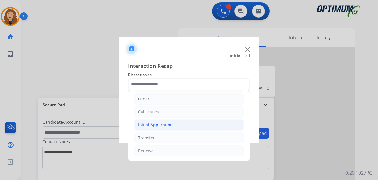
click at [154, 126] on div "Initial Application" at bounding box center [155, 125] width 35 height 6
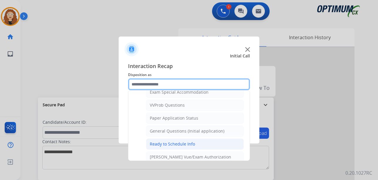
scroll to position [312, 0]
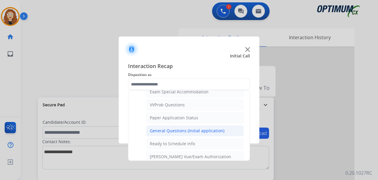
click at [211, 131] on div "General Questions (Initial application)" at bounding box center [187, 131] width 75 height 6
type input "**********"
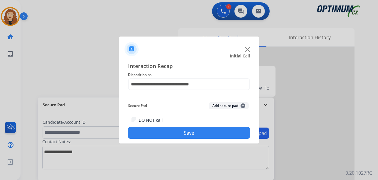
click at [210, 131] on button "Save" at bounding box center [189, 133] width 122 height 12
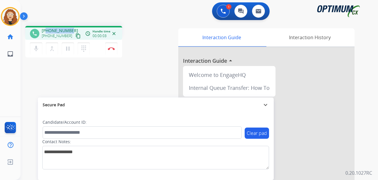
drag, startPoint x: 47, startPoint y: 31, endPoint x: 71, endPoint y: 29, distance: 23.3
click at [71, 29] on div "[PHONE_NUMBER] [PHONE_NUMBER] content_copy" at bounding box center [62, 34] width 40 height 12
click at [112, 51] on button "Disconnect" at bounding box center [111, 48] width 12 height 12
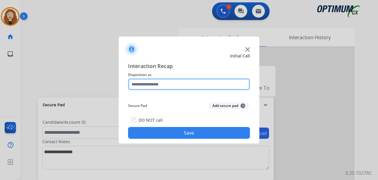
click at [144, 85] on input "text" at bounding box center [189, 84] width 122 height 12
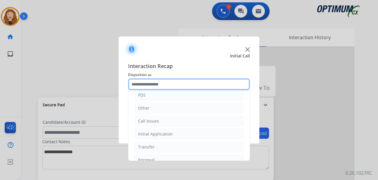
scroll to position [40, 0]
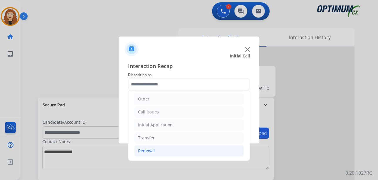
click at [171, 150] on li "Renewal" at bounding box center [189, 150] width 110 height 11
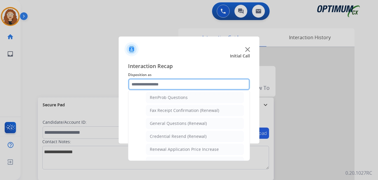
scroll to position [153, 0]
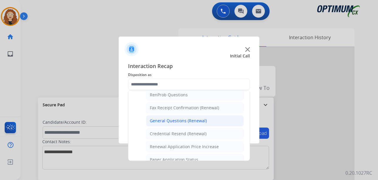
click at [198, 122] on div "General Questions (Renewal)" at bounding box center [178, 121] width 57 height 6
type input "**********"
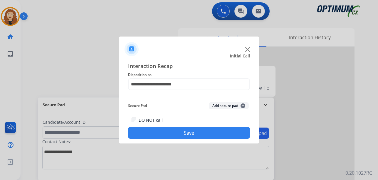
click at [191, 131] on button "Save" at bounding box center [189, 133] width 122 height 12
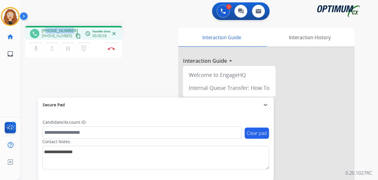
drag, startPoint x: 46, startPoint y: 29, endPoint x: 69, endPoint y: 29, distance: 22.6
click at [69, 29] on span "[PHONE_NUMBER]" at bounding box center [60, 31] width 36 height 6
click at [114, 49] on img at bounding box center [111, 48] width 7 height 3
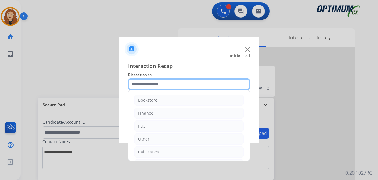
click at [159, 83] on input "text" at bounding box center [189, 84] width 122 height 12
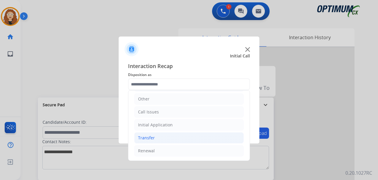
drag, startPoint x: 170, startPoint y: 149, endPoint x: 230, endPoint y: 140, distance: 59.7
click at [172, 149] on li "Renewal" at bounding box center [189, 150] width 110 height 11
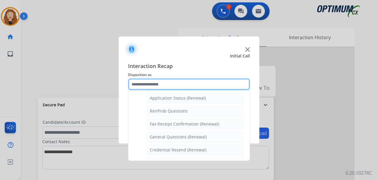
scroll to position [148, 0]
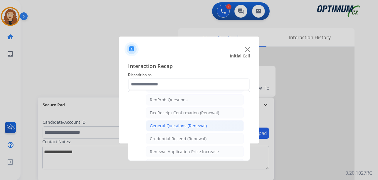
click at [200, 128] on div "General Questions (Renewal)" at bounding box center [178, 126] width 57 height 6
type input "**********"
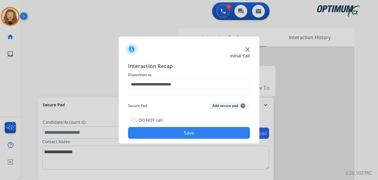
click at [193, 131] on button "Save" at bounding box center [189, 133] width 122 height 12
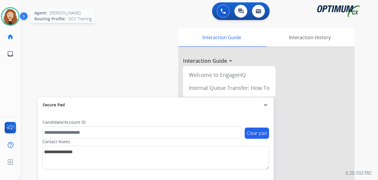
click at [9, 16] on img at bounding box center [10, 16] width 16 height 16
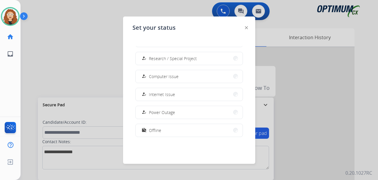
scroll to position [147, 0]
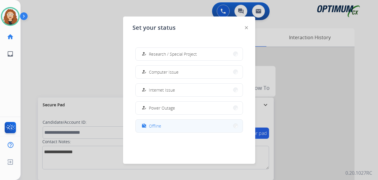
click at [181, 126] on button "work_off Offline" at bounding box center [189, 125] width 107 height 13
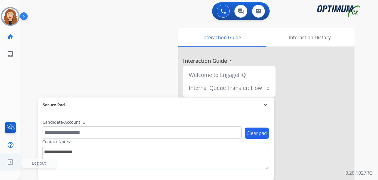
click at [9, 161] on img at bounding box center [10, 161] width 11 height 11
click at [31, 162] on span "Log out" at bounding box center [38, 162] width 35 height 9
